Goal: Information Seeking & Learning: Learn about a topic

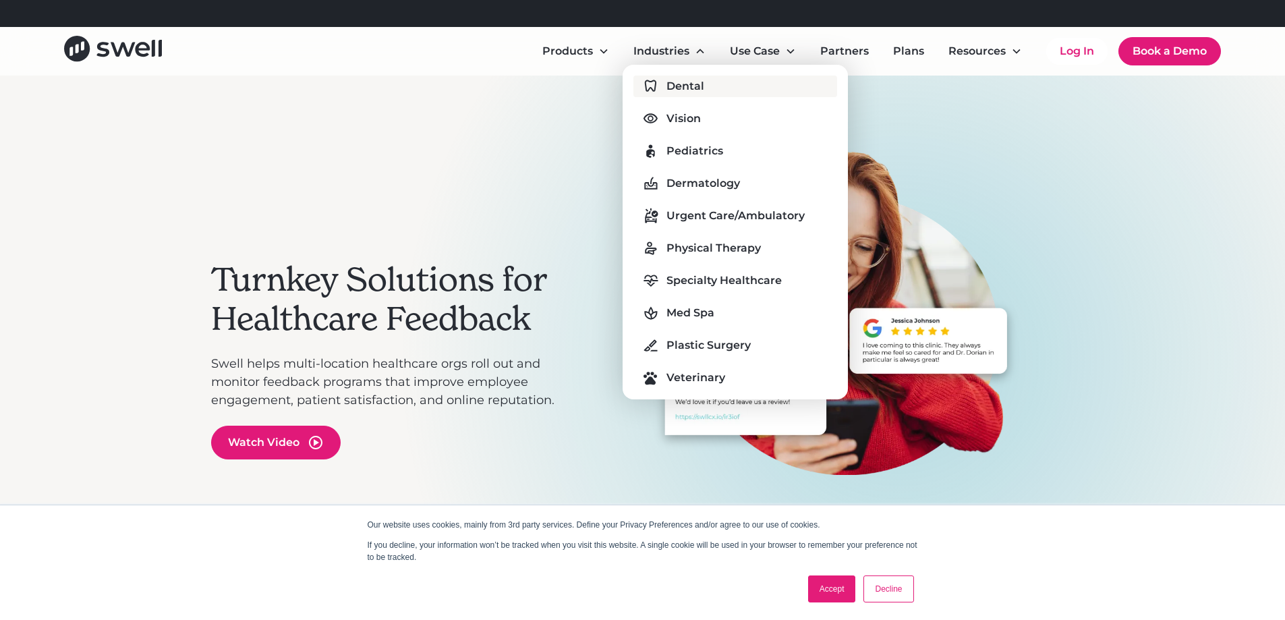
drag, startPoint x: 697, startPoint y: 101, endPoint x: 697, endPoint y: 90, distance: 11.5
click at [697, 100] on div "Dental Vision Pediatrics Dermatology Urgent Care/Ambulatory Physical Therapy Sp…" at bounding box center [735, 232] width 204 height 313
click at [697, 89] on div "Dental" at bounding box center [685, 86] width 38 height 16
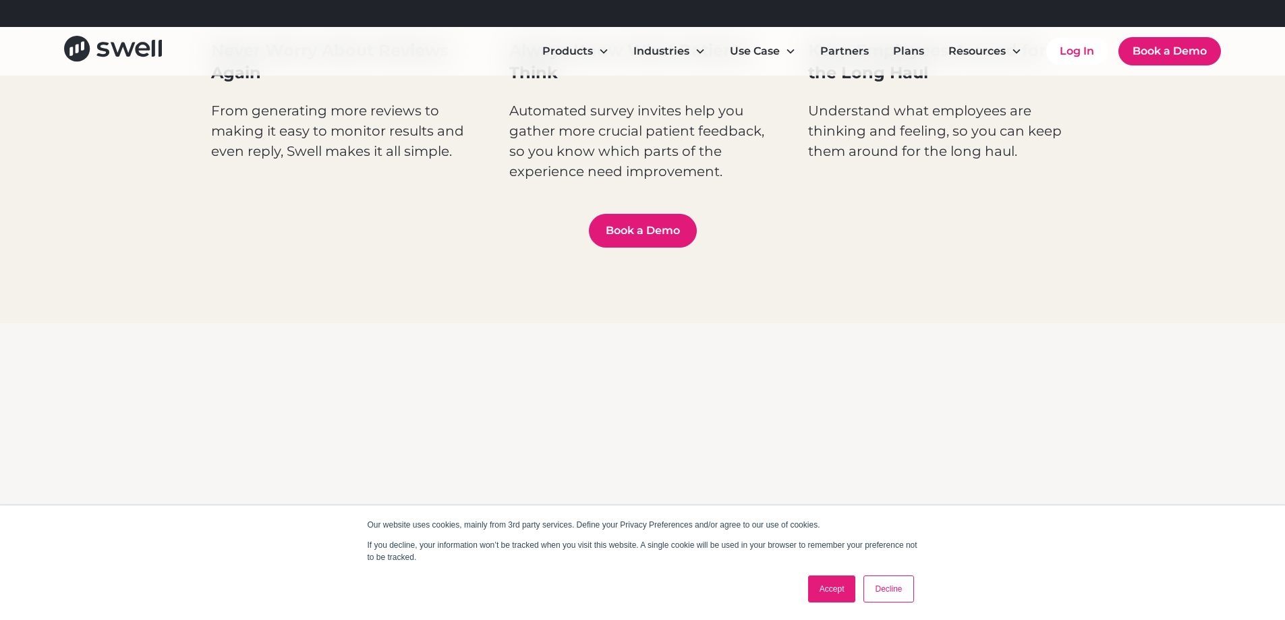
scroll to position [1214, 0]
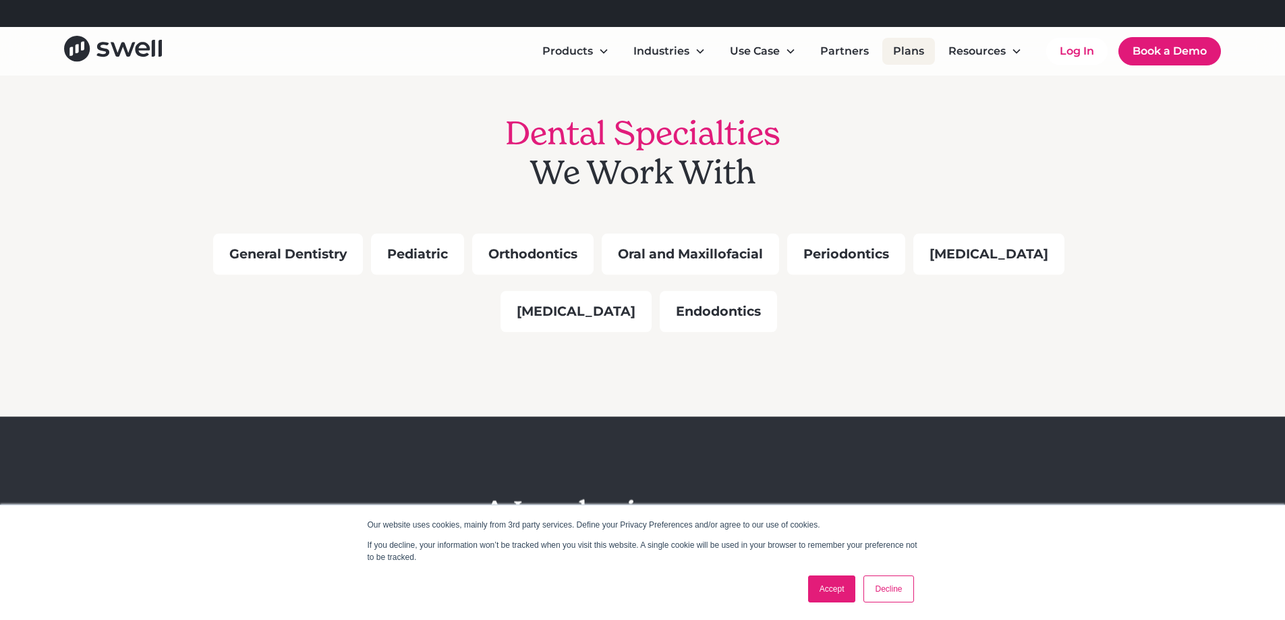
click at [899, 47] on link "Plans" at bounding box center [908, 51] width 53 height 27
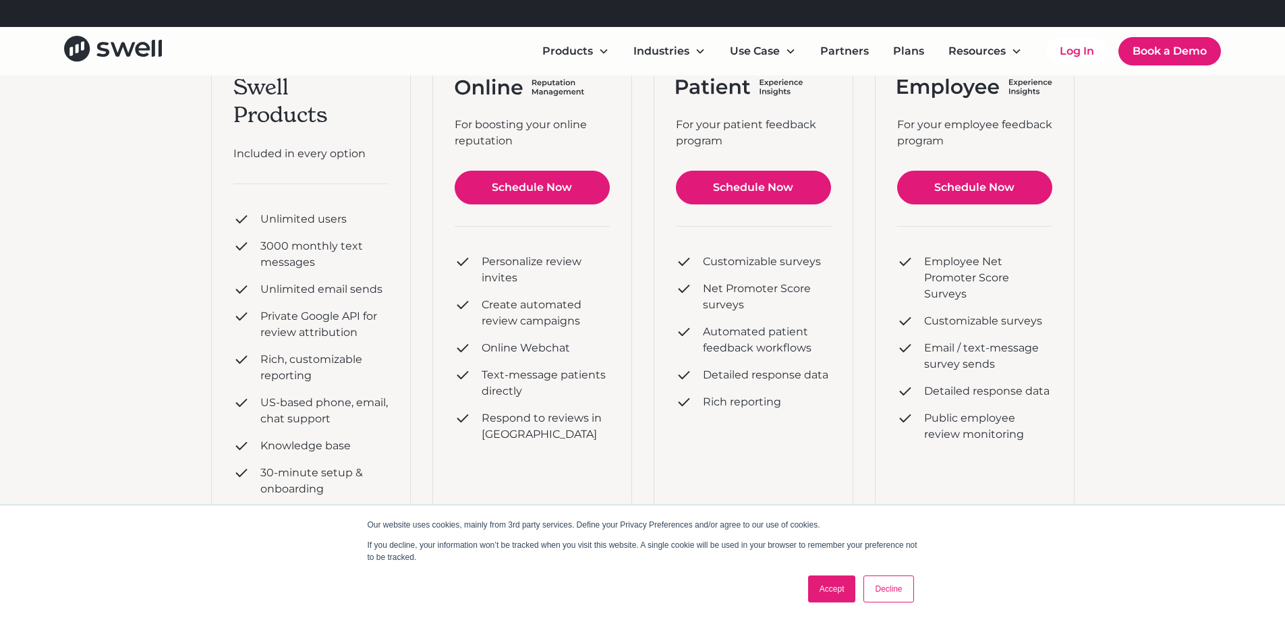
scroll to position [202, 0]
